Goal: Task Accomplishment & Management: Complete application form

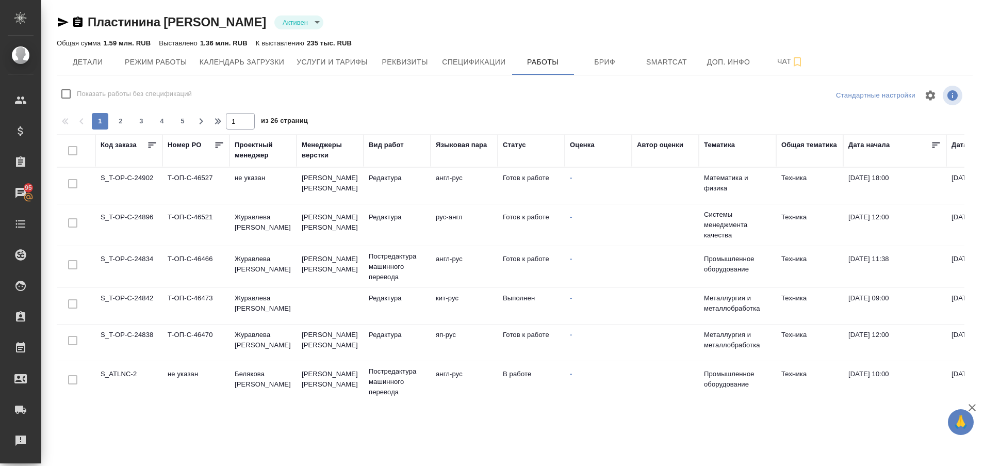
click at [127, 258] on td "S_T-OP-C-24834" at bounding box center [128, 266] width 67 height 36
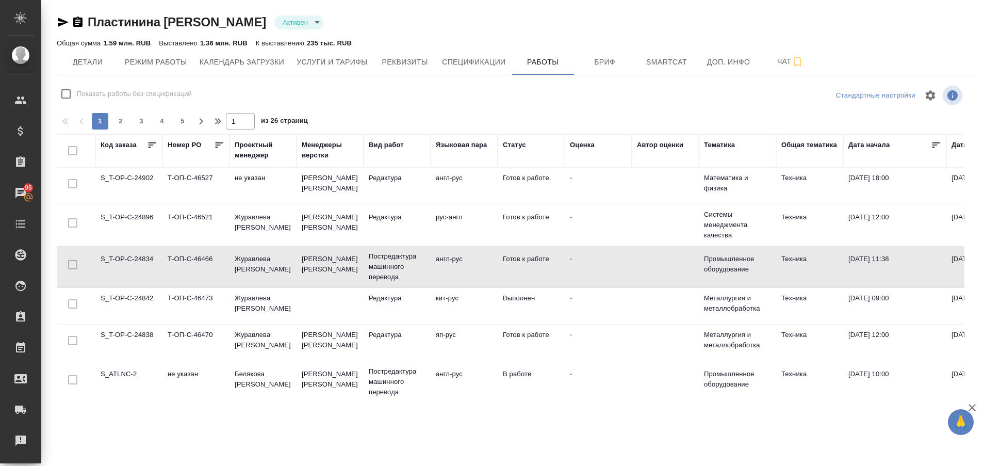
click at [127, 258] on td "S_T-OP-C-24834" at bounding box center [128, 266] width 67 height 36
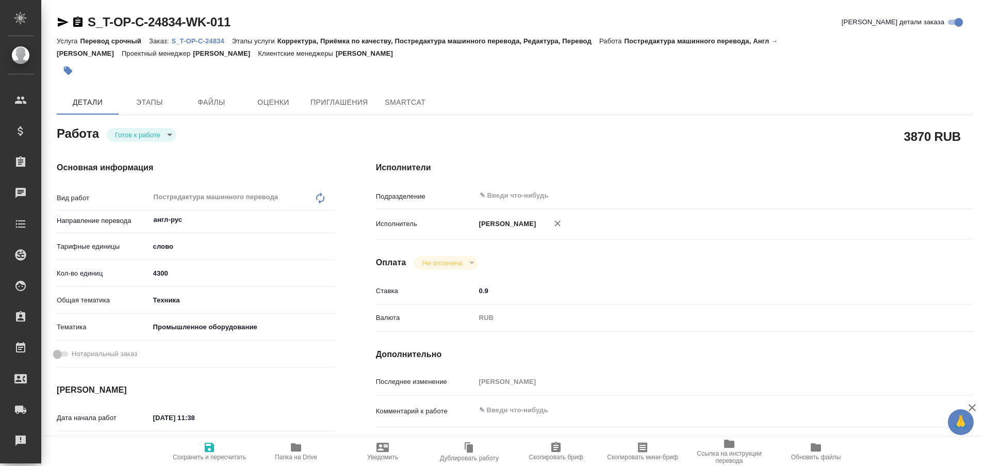
type textarea "x"
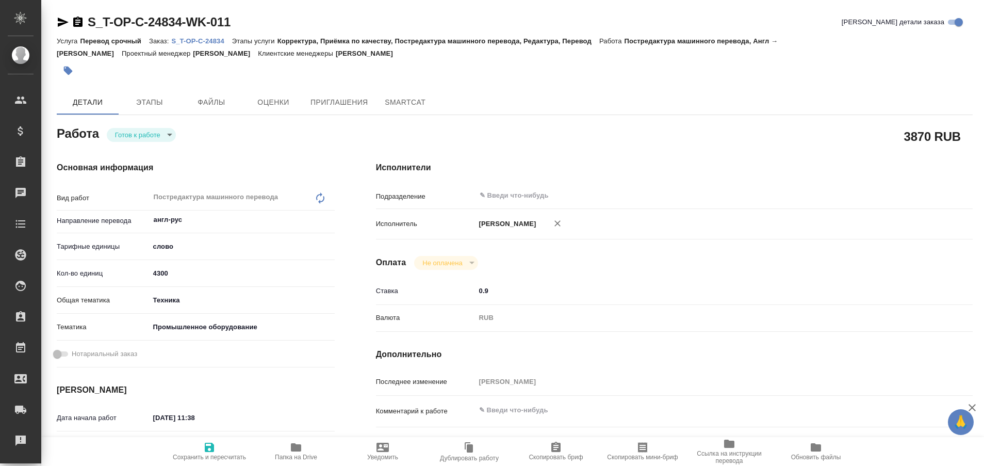
type textarea "x"
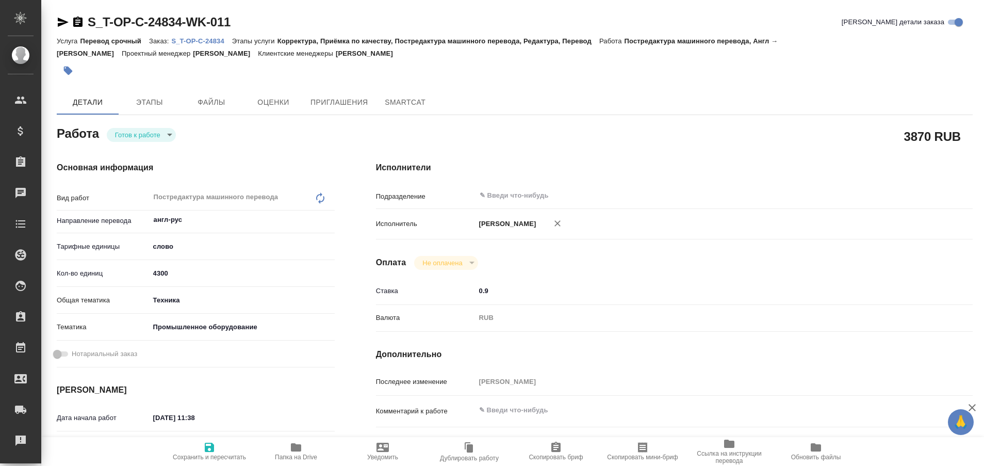
type textarea "x"
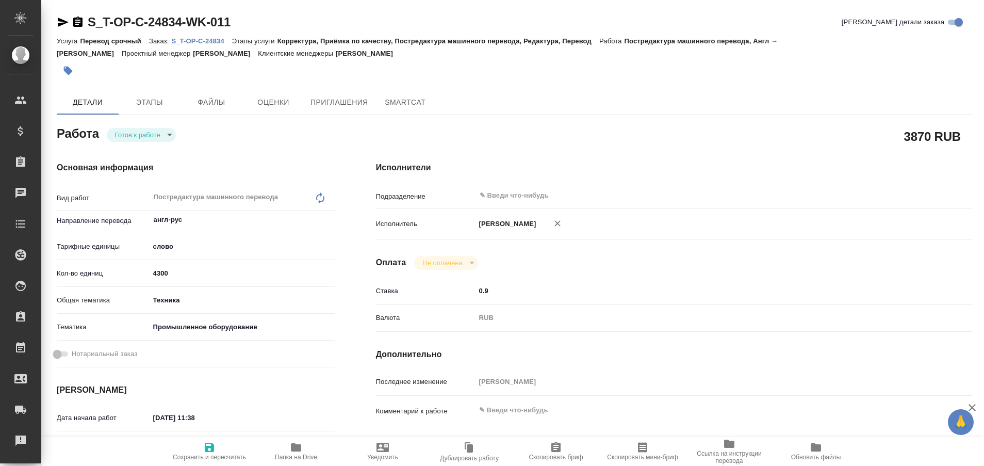
type textarea "x"
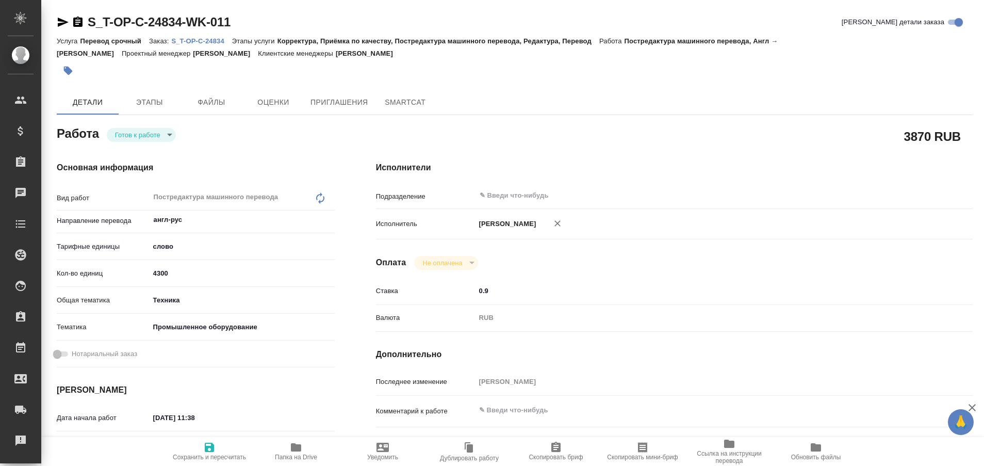
type textarea "x"
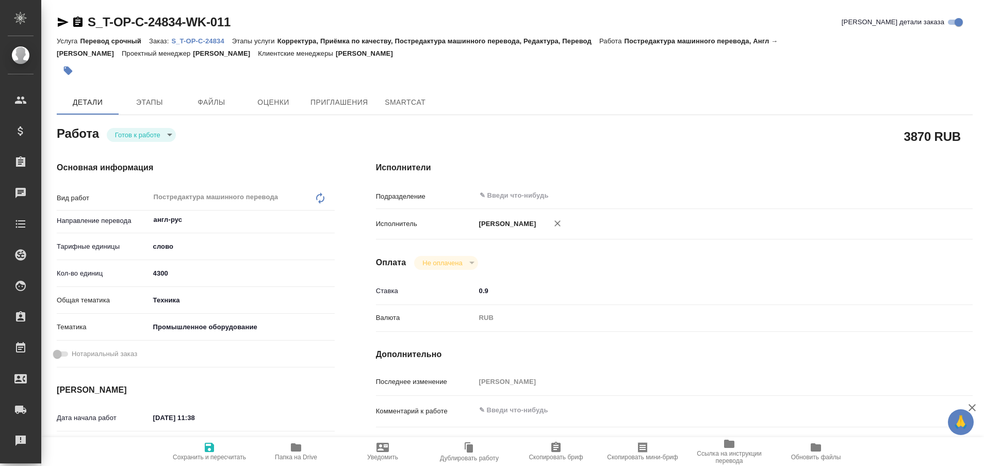
type textarea "x"
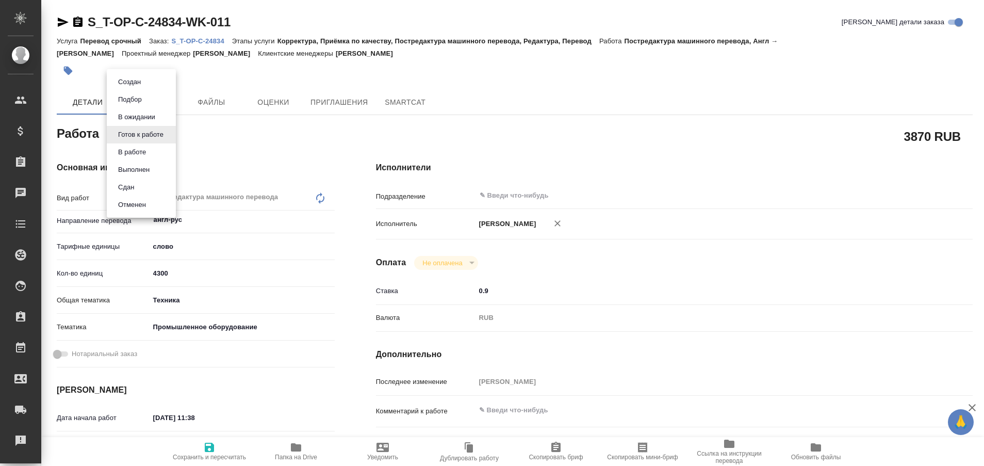
click at [170, 131] on body "🙏 .cls-1 fill:#fff; AWATERA Plastinina [PERSON_NAME] Спецификации Заказы Чаты T…" at bounding box center [492, 233] width 984 height 466
type textarea "x"
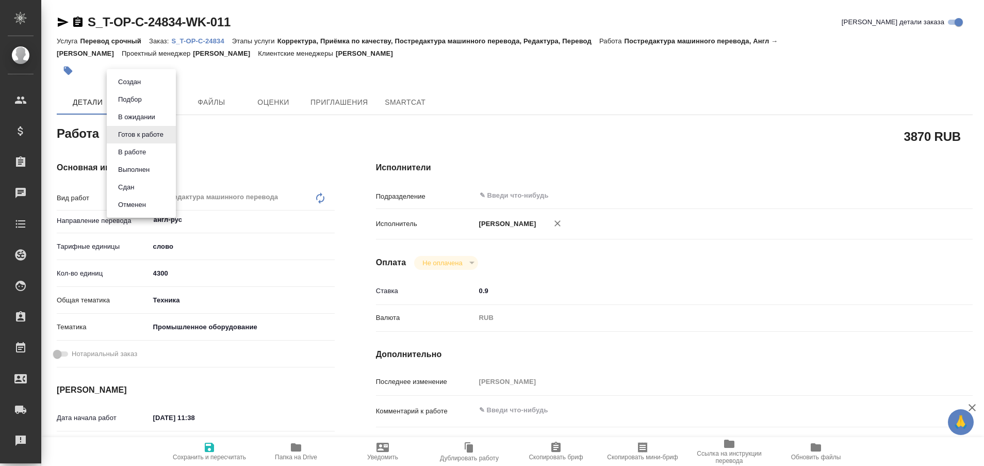
type textarea "x"
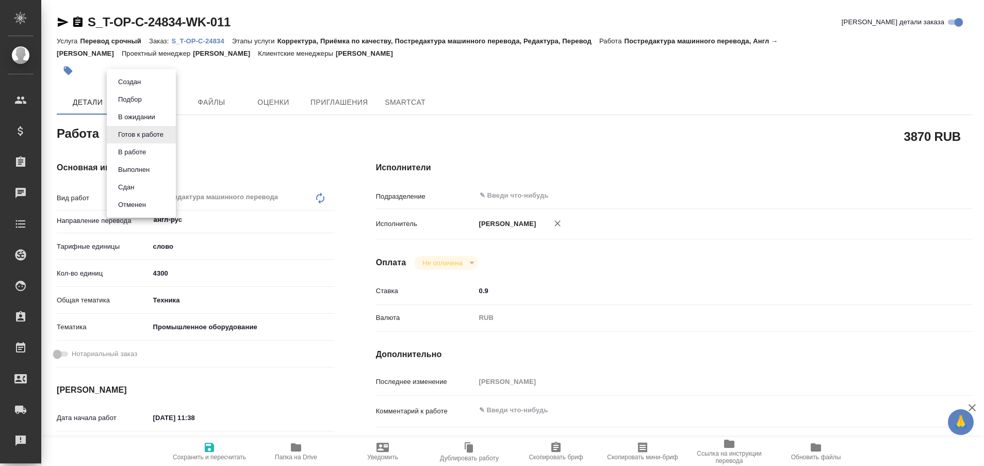
type textarea "x"
click at [142, 168] on button "Выполнен" at bounding box center [134, 169] width 38 height 11
type textarea "x"
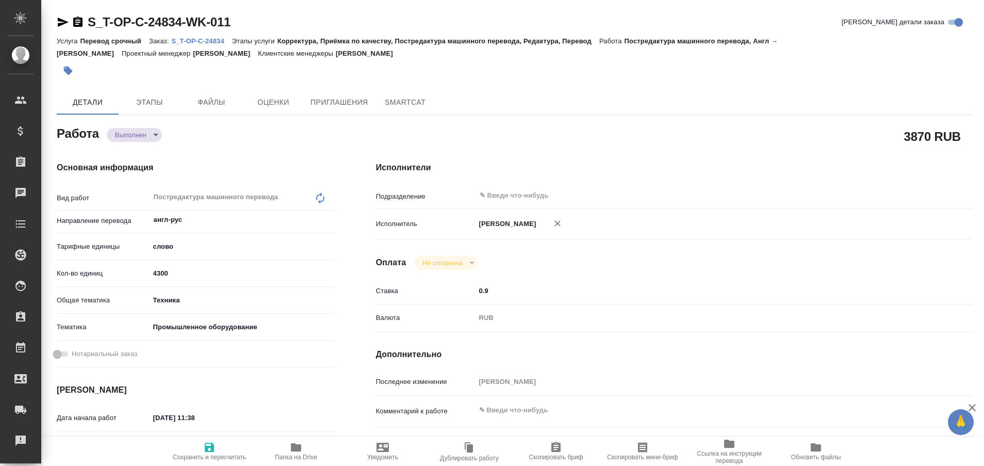
type textarea "x"
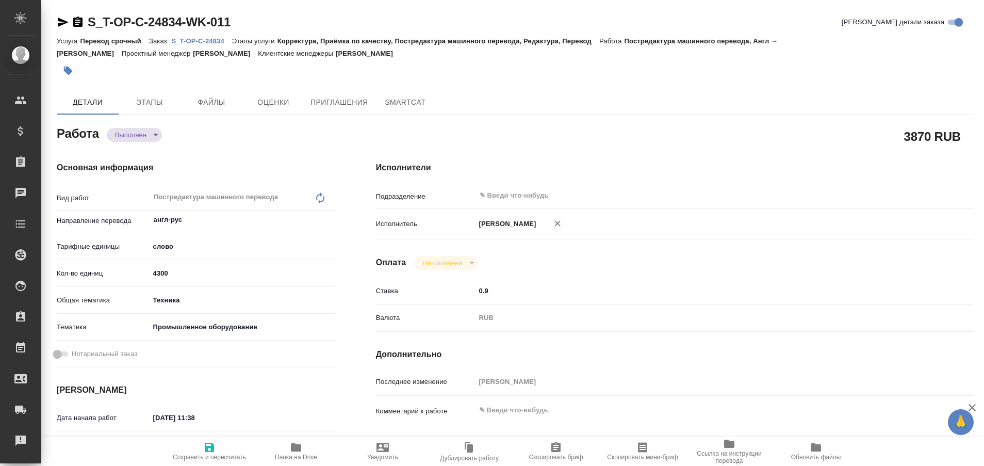
type textarea "x"
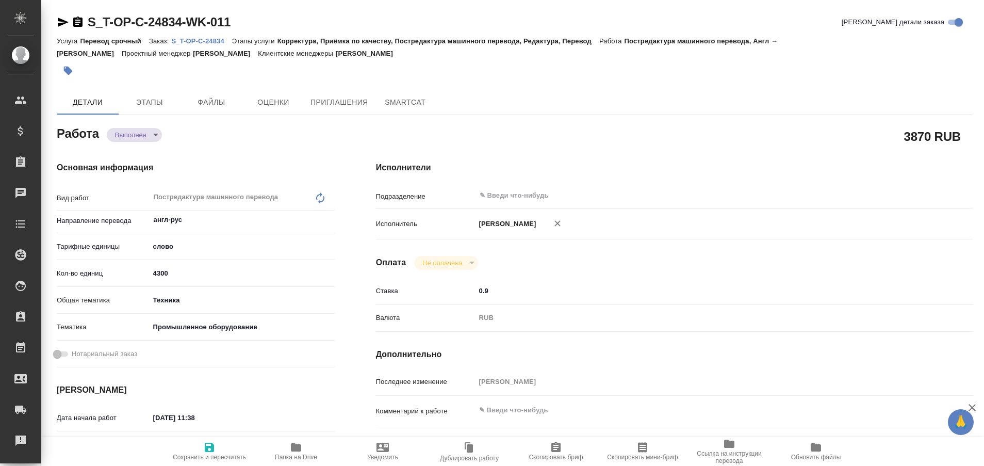
type textarea "x"
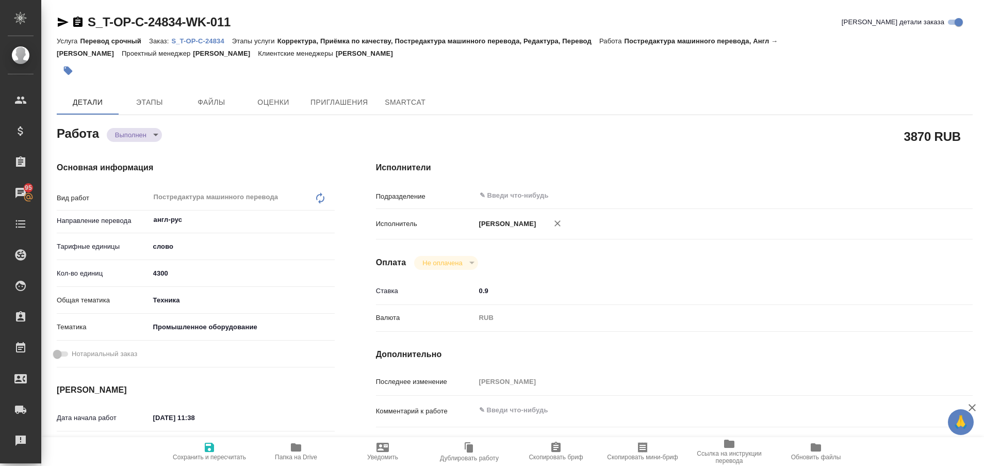
type textarea "x"
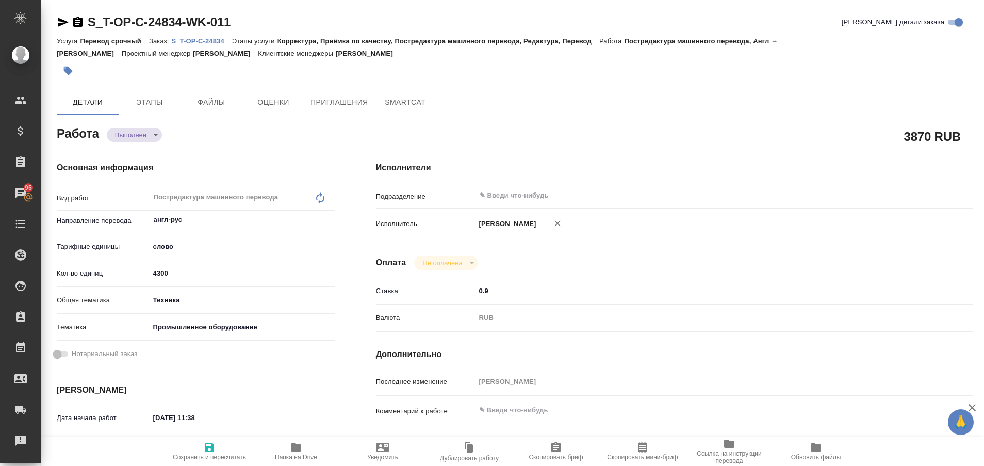
type textarea "x"
